Goal: Check status: Check status

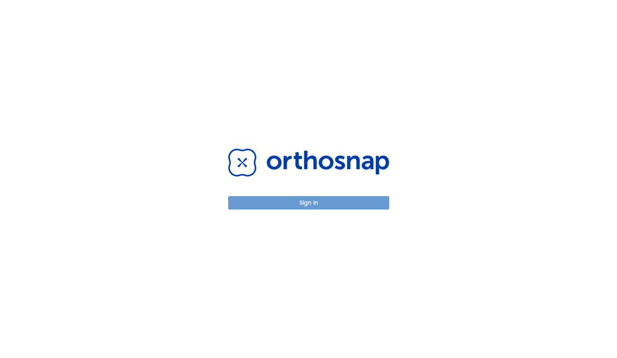
click at [338, 200] on button "Sign in" at bounding box center [308, 202] width 161 height 13
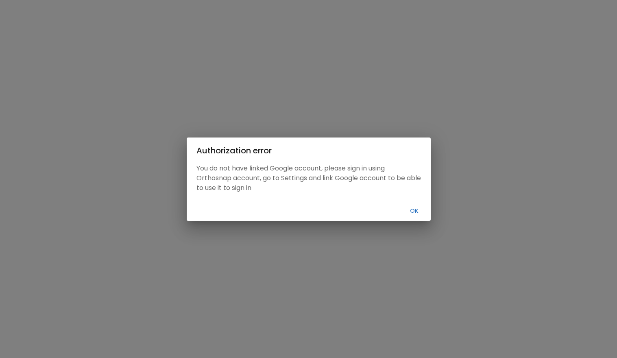
click at [415, 210] on button "Ok" at bounding box center [415, 210] width 26 height 13
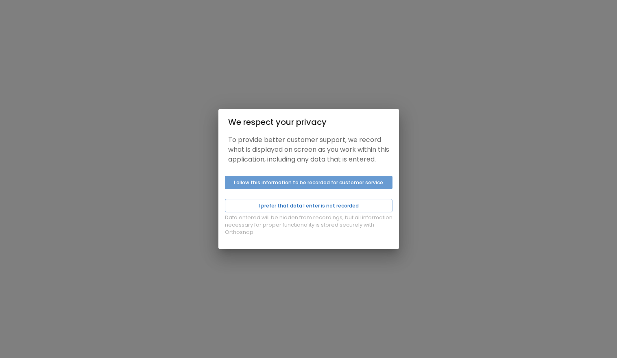
click at [306, 185] on button "I allow this information to be recorded for customer service" at bounding box center [309, 182] width 168 height 13
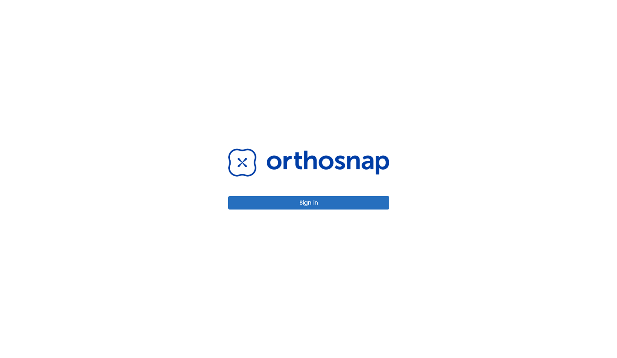
click at [319, 197] on div "Sign in" at bounding box center [308, 179] width 161 height 61
click at [319, 200] on button "Sign in" at bounding box center [308, 202] width 161 height 13
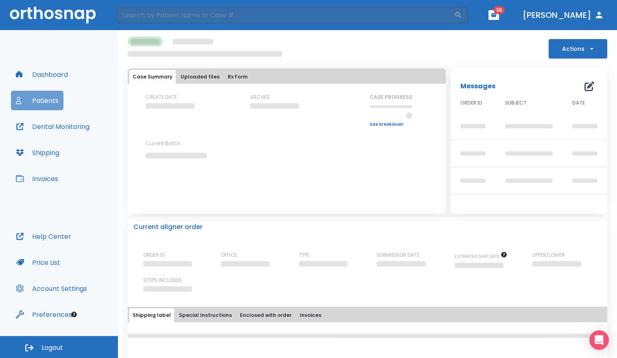
click at [50, 97] on button "Patients" at bounding box center [37, 101] width 53 height 20
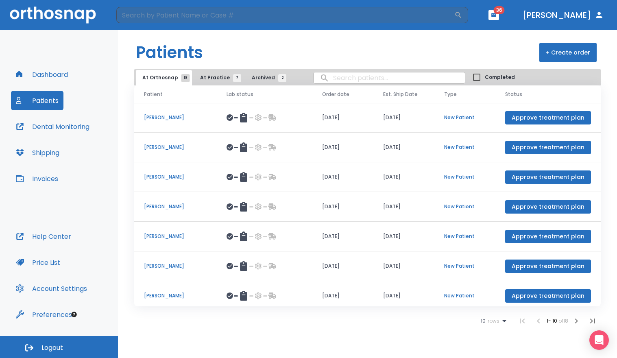
click at [175, 121] on td "[PERSON_NAME]" at bounding box center [175, 118] width 83 height 30
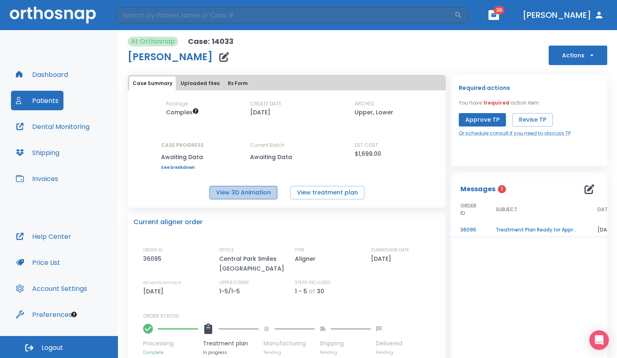
click at [245, 192] on button "View 3D Animation" at bounding box center [244, 192] width 68 height 13
